Goal: Transaction & Acquisition: Purchase product/service

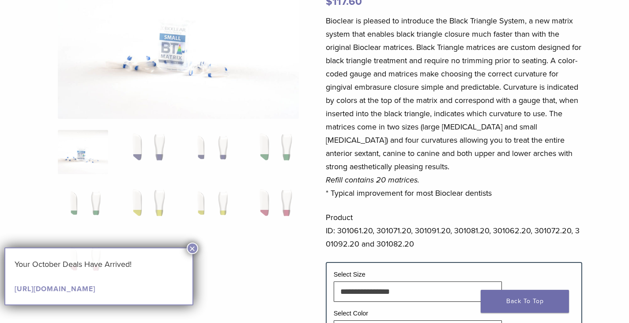
scroll to position [132, 0]
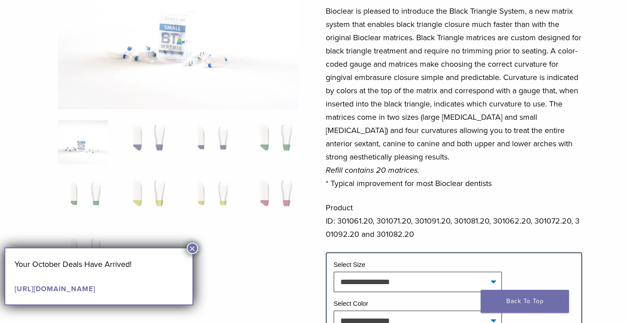
click at [188, 246] on button "×" at bounding box center [192, 247] width 11 height 11
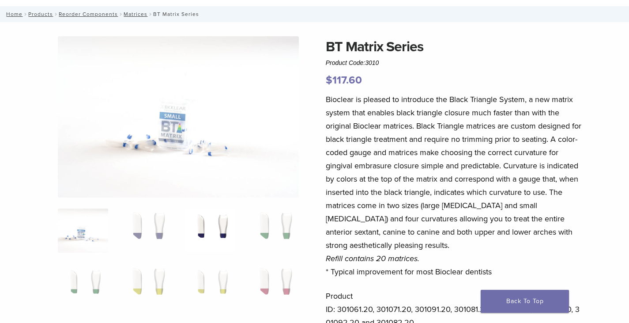
scroll to position [0, 0]
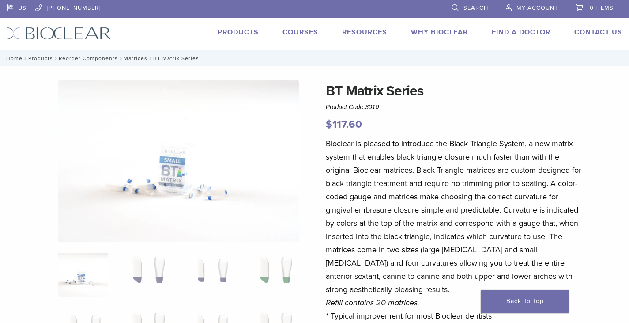
click at [243, 31] on link "Products" at bounding box center [238, 32] width 41 height 9
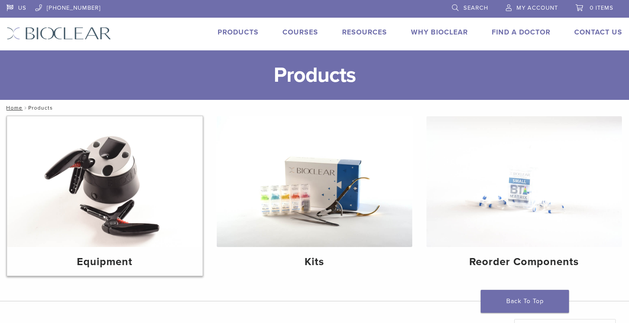
click at [87, 209] on img at bounding box center [105, 181] width 196 height 131
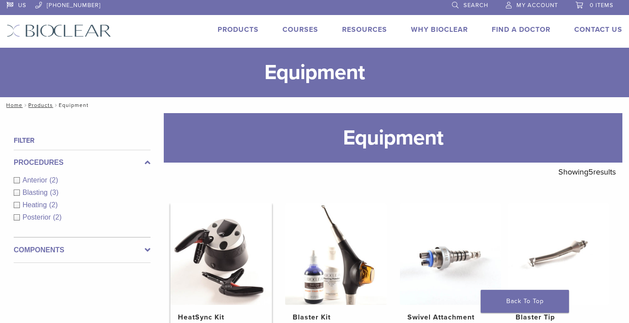
scroll to position [132, 0]
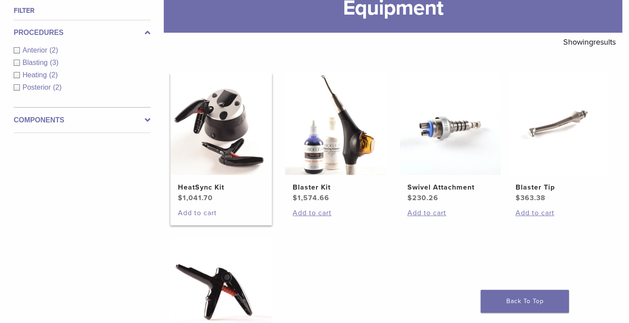
click at [204, 213] on link "Add to cart" at bounding box center [221, 213] width 86 height 11
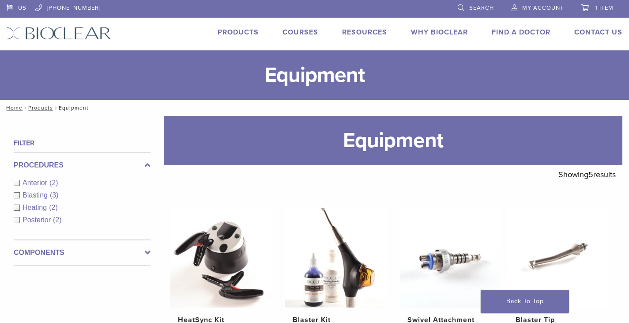
scroll to position [121, 0]
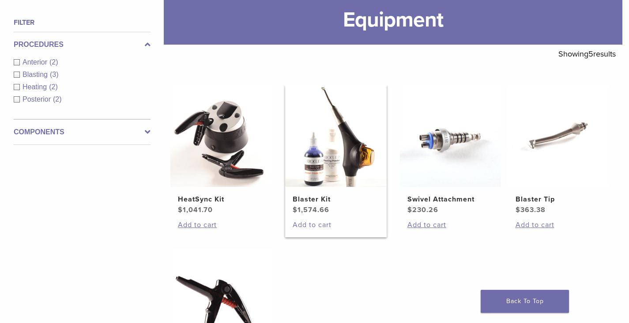
click at [310, 223] on link "Add to cart" at bounding box center [336, 224] width 86 height 11
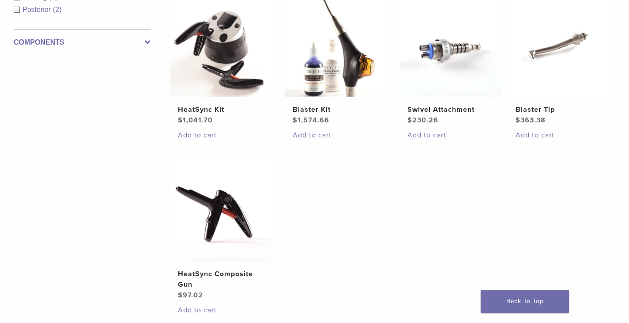
scroll to position [166, 0]
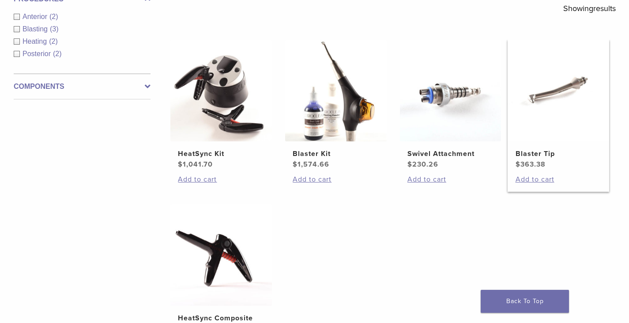
click at [539, 149] on h2 "Blaster Tip" at bounding box center [559, 153] width 86 height 11
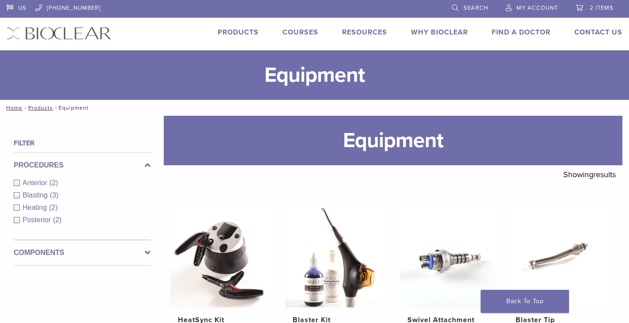
click at [247, 28] on link "Products" at bounding box center [238, 32] width 41 height 9
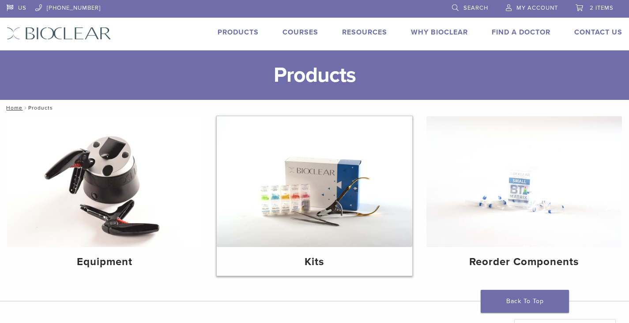
click at [331, 197] on img at bounding box center [315, 181] width 196 height 131
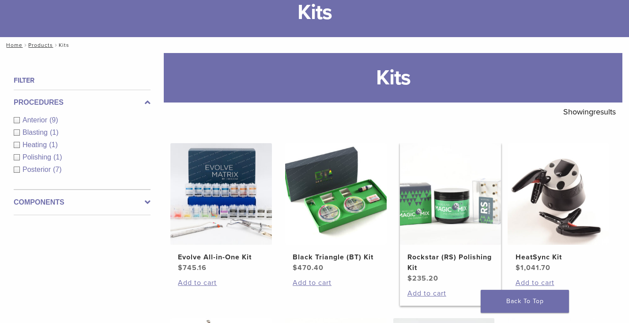
scroll to position [177, 0]
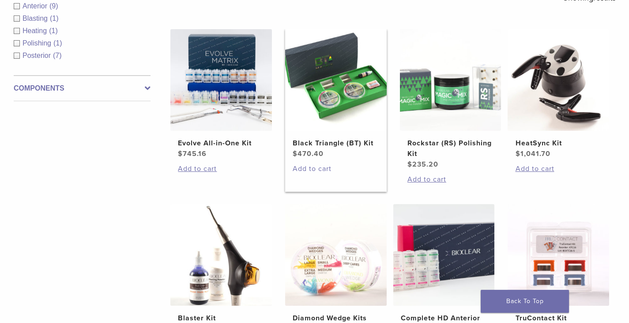
click at [311, 167] on link "Add to cart" at bounding box center [336, 168] width 86 height 11
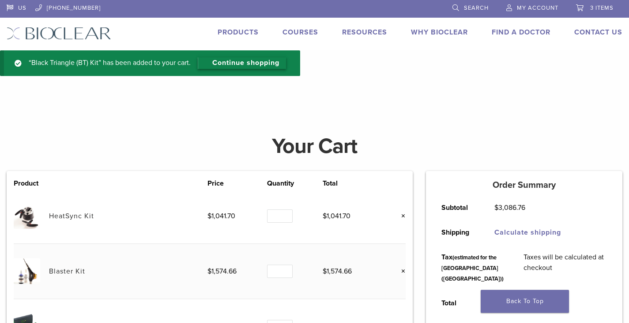
click at [247, 64] on link "Continue shopping" at bounding box center [242, 62] width 88 height 11
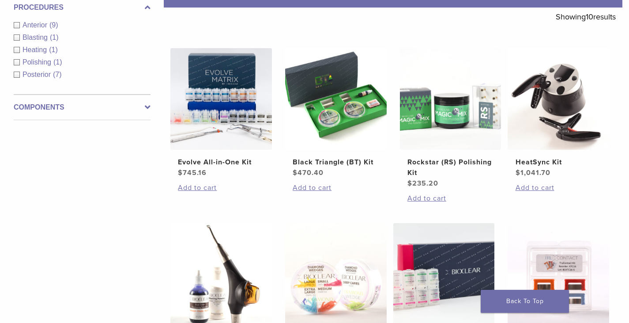
scroll to position [177, 0]
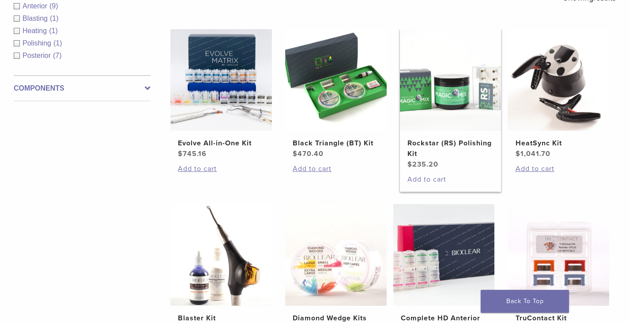
click at [434, 178] on link "Add to cart" at bounding box center [451, 179] width 86 height 11
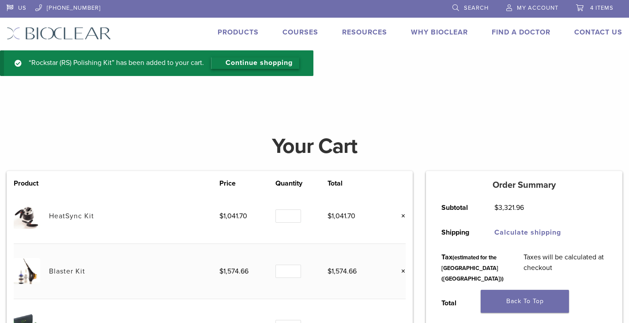
click at [261, 66] on link "Continue shopping" at bounding box center [255, 62] width 88 height 11
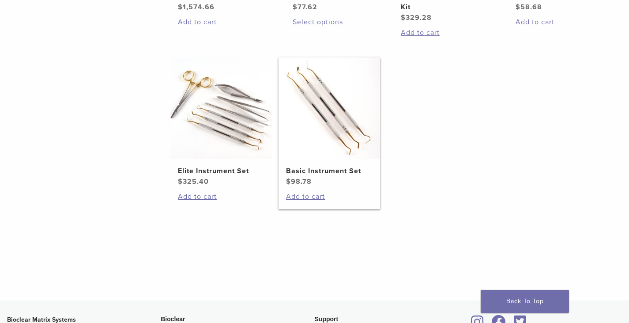
scroll to position [530, 0]
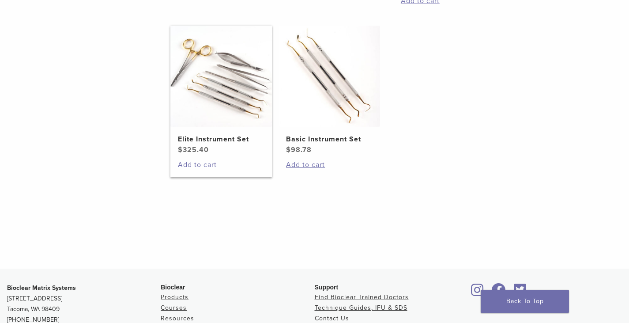
click at [189, 162] on link "Add to cart" at bounding box center [221, 164] width 86 height 11
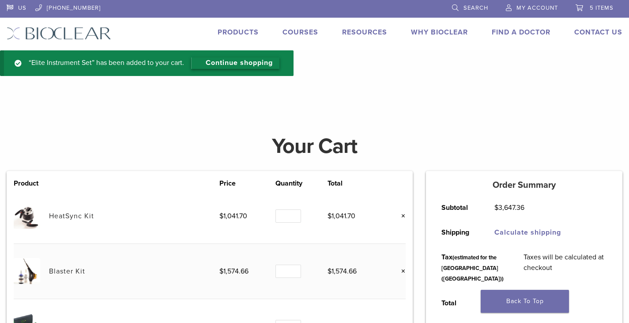
click at [249, 61] on link "Continue shopping" at bounding box center [235, 62] width 88 height 11
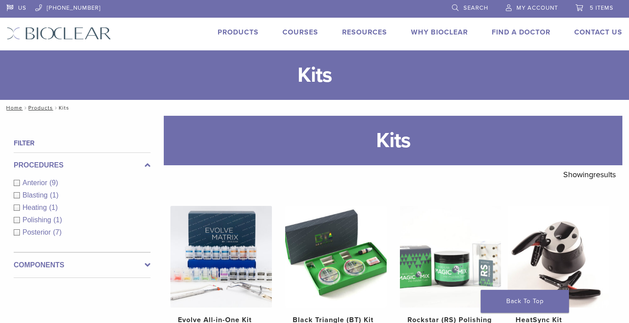
click at [600, 5] on span "5 items" at bounding box center [602, 7] width 24 height 7
